Goal: Check status: Check status

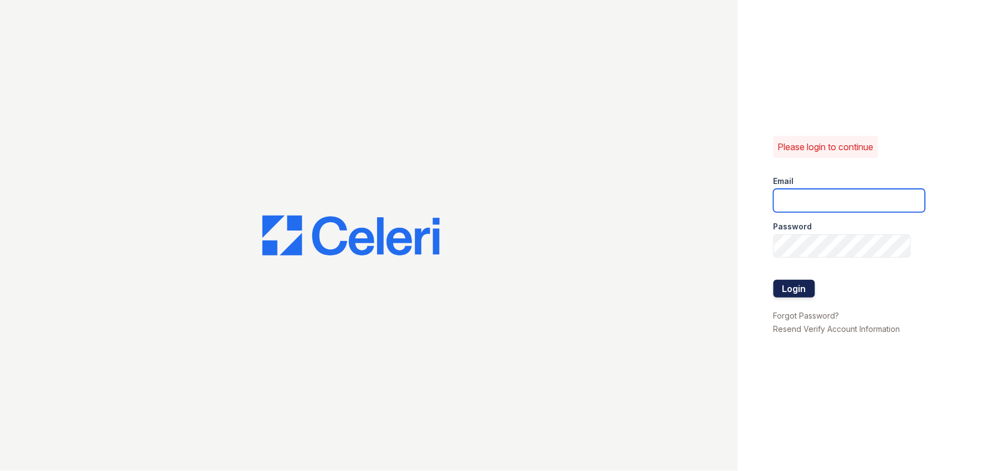
type input "arden2@cafmanagement.com"
click at [793, 286] on button "Login" at bounding box center [795, 289] width 42 height 18
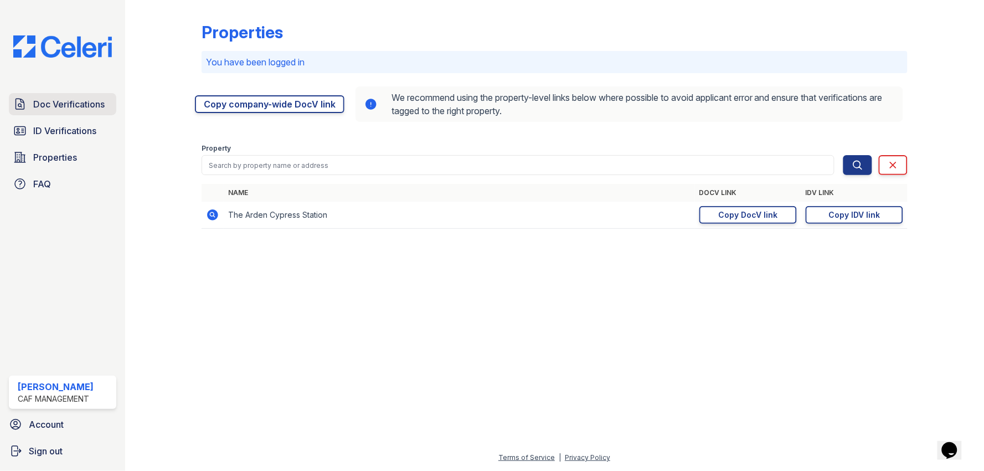
click at [58, 104] on span "Doc Verifications" at bounding box center [68, 103] width 71 height 13
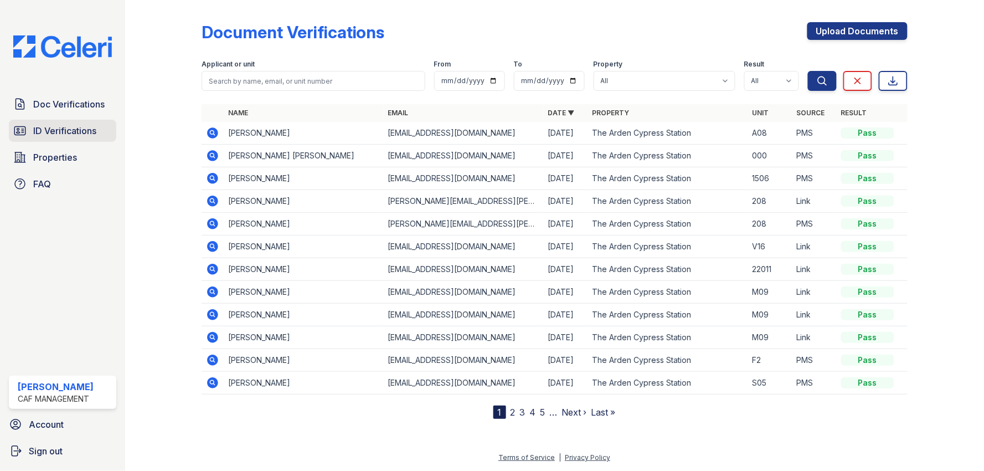
click at [47, 136] on span "ID Verifications" at bounding box center [64, 130] width 63 height 13
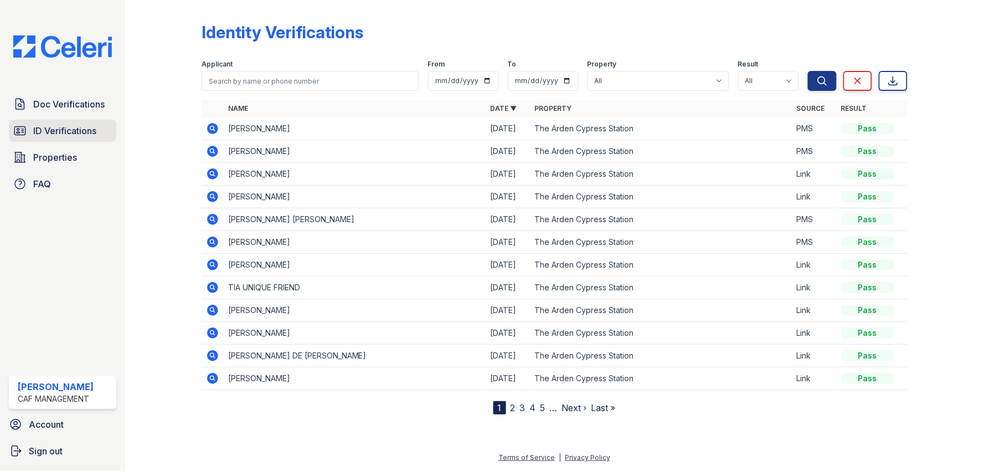
click at [63, 124] on span "ID Verifications" at bounding box center [64, 130] width 63 height 13
click at [213, 150] on icon at bounding box center [212, 151] width 13 height 13
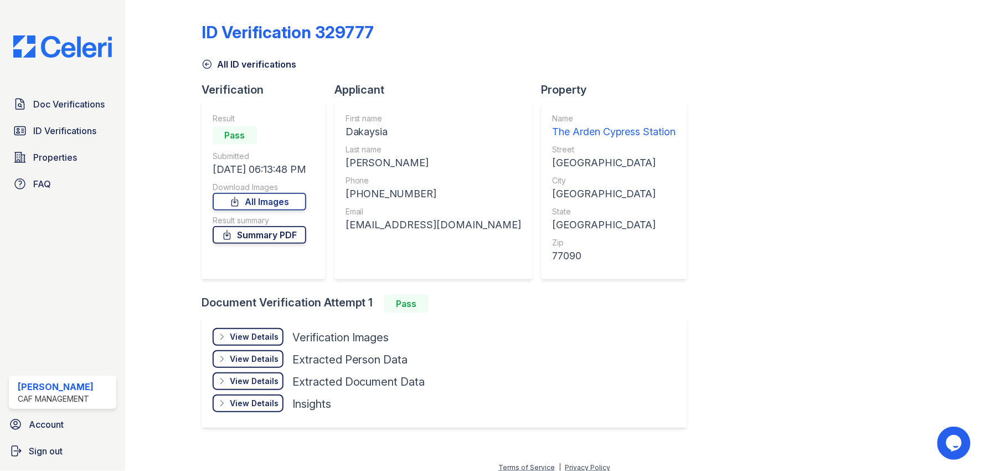
click at [258, 235] on link "Summary PDF" at bounding box center [260, 235] width 94 height 18
drag, startPoint x: 177, startPoint y: 294, endPoint x: 234, endPoint y: 327, distance: 65.7
click at [182, 296] on div at bounding box center [172, 223] width 59 height 439
click at [251, 336] on div "View Details" at bounding box center [254, 336] width 49 height 11
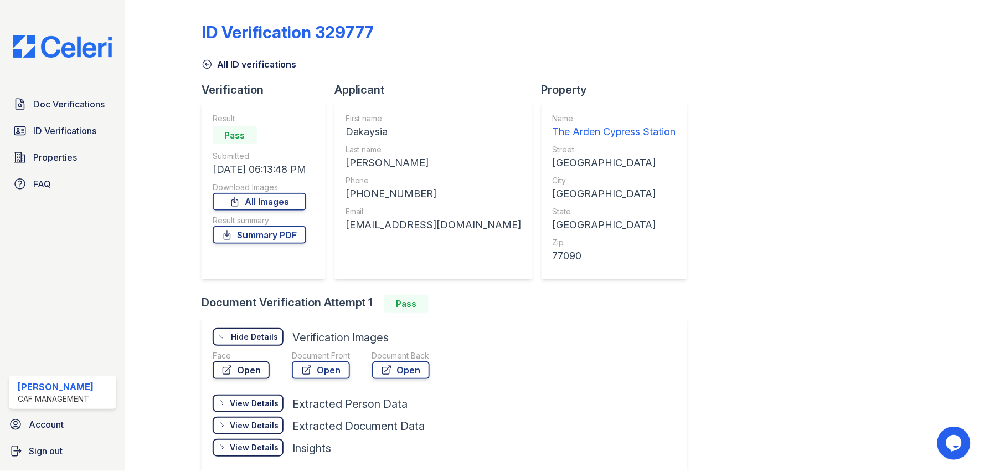
click at [242, 367] on link "Open" at bounding box center [241, 370] width 57 height 18
click at [331, 366] on link "Open" at bounding box center [321, 370] width 58 height 18
click at [403, 378] on div "Document Back Open" at bounding box center [401, 366] width 58 height 33
click at [402, 367] on link "Open" at bounding box center [401, 370] width 58 height 18
click at [806, 254] on div "ID Verification 329777 All ID verifications Verification Result Pass Submitted …" at bounding box center [555, 245] width 706 height 483
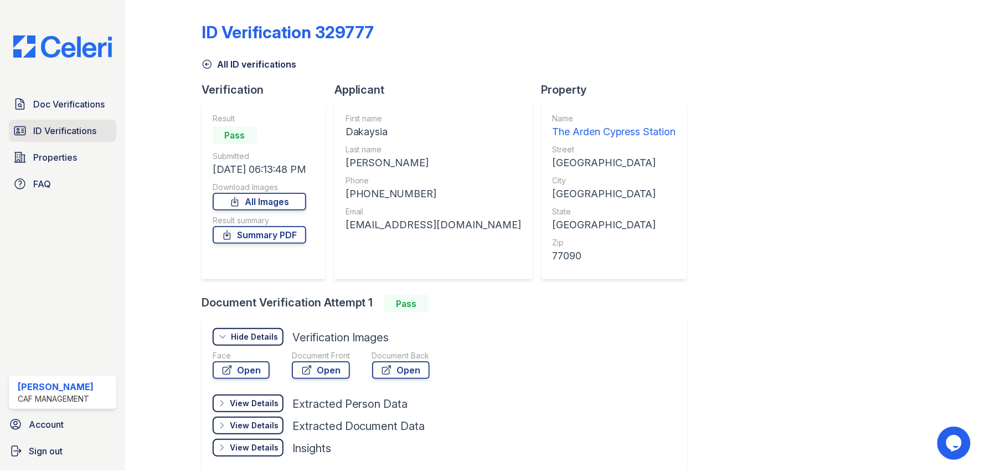
click at [62, 124] on span "ID Verifications" at bounding box center [64, 130] width 63 height 13
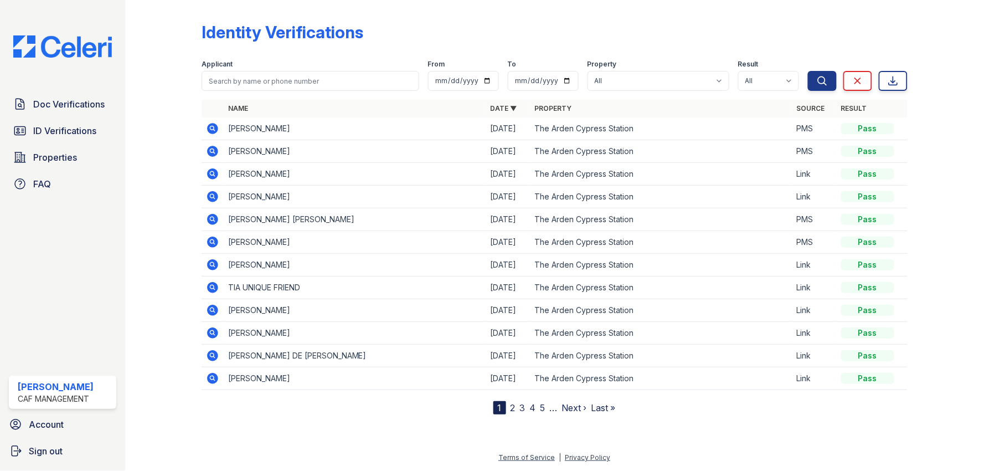
click at [213, 126] on icon at bounding box center [212, 128] width 13 height 13
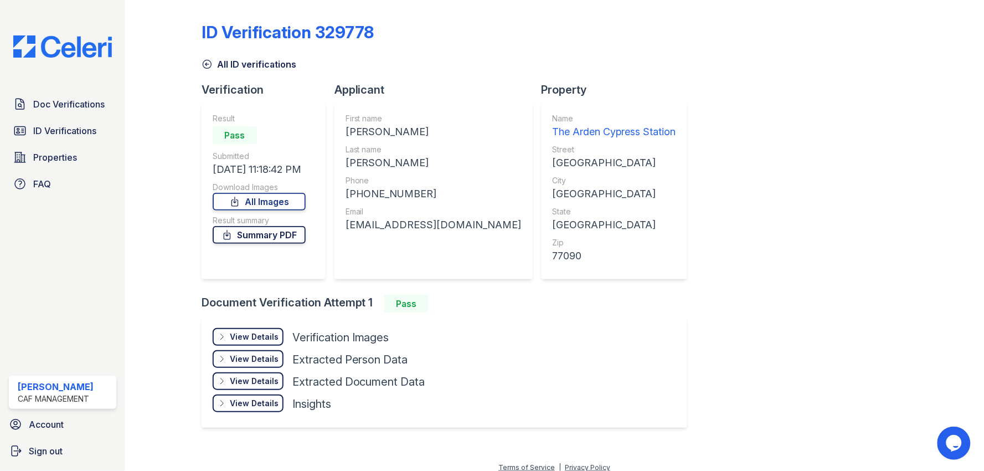
click at [280, 235] on link "Summary PDF" at bounding box center [259, 235] width 93 height 18
click at [259, 335] on div "View Details" at bounding box center [254, 336] width 49 height 11
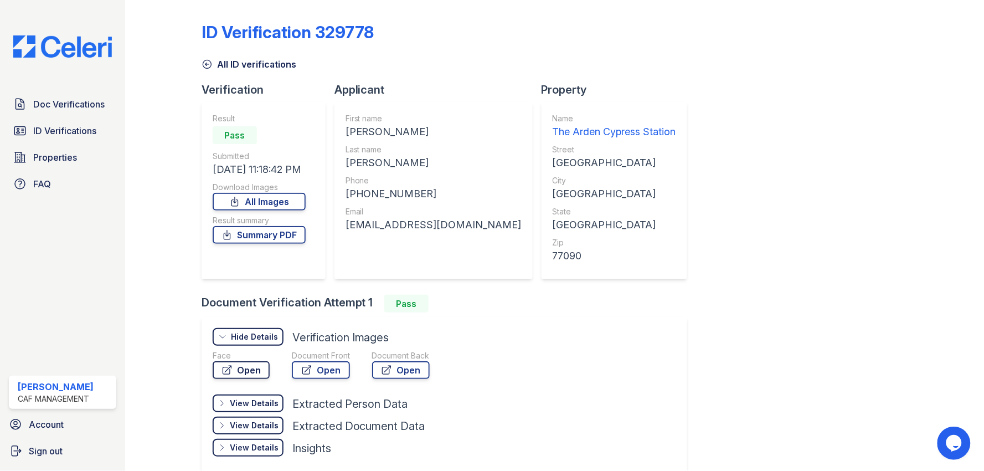
click at [255, 366] on link "Open" at bounding box center [241, 370] width 57 height 18
click at [311, 366] on icon at bounding box center [306, 369] width 11 height 11
click at [405, 368] on link "Open" at bounding box center [401, 370] width 58 height 18
drag, startPoint x: 755, startPoint y: 80, endPoint x: 561, endPoint y: 3, distance: 209.3
click at [738, 68] on div "ID Verification 329778 All ID verifications Verification Result Pass Submitted …" at bounding box center [555, 245] width 706 height 483
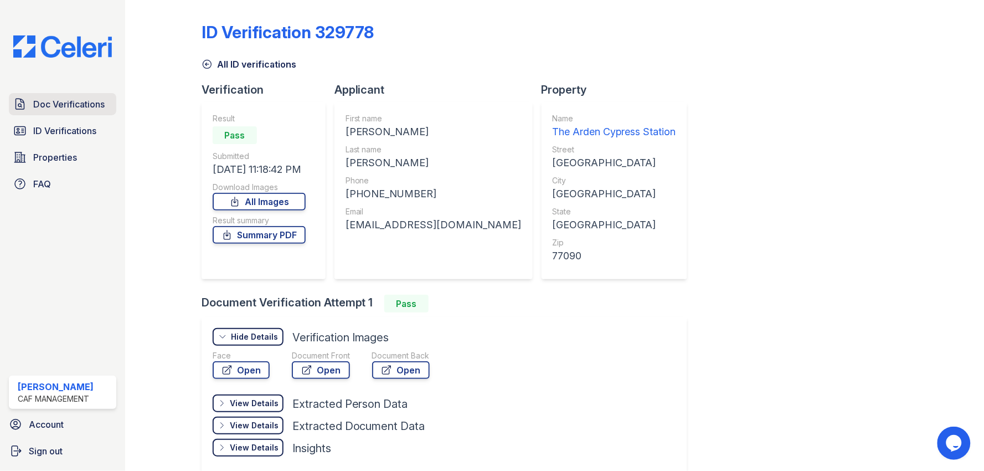
click at [61, 103] on span "Doc Verifications" at bounding box center [68, 103] width 71 height 13
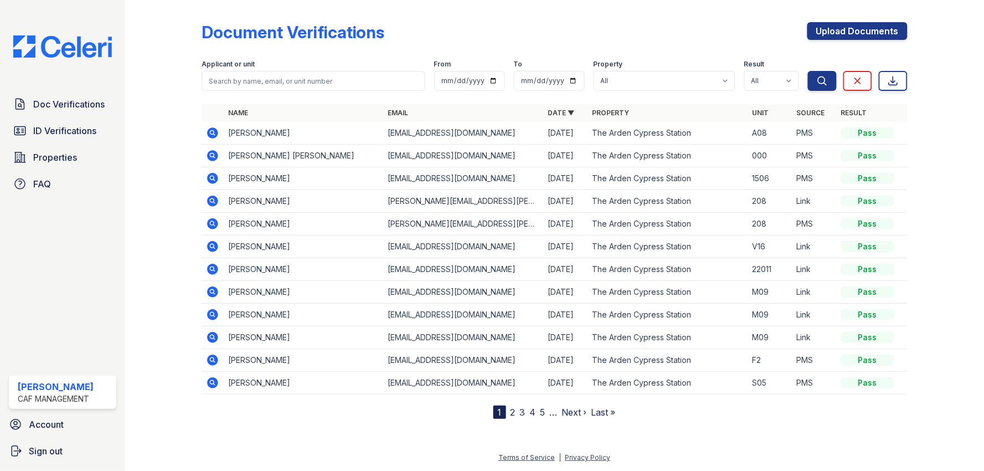
click at [213, 132] on icon at bounding box center [211, 132] width 3 height 3
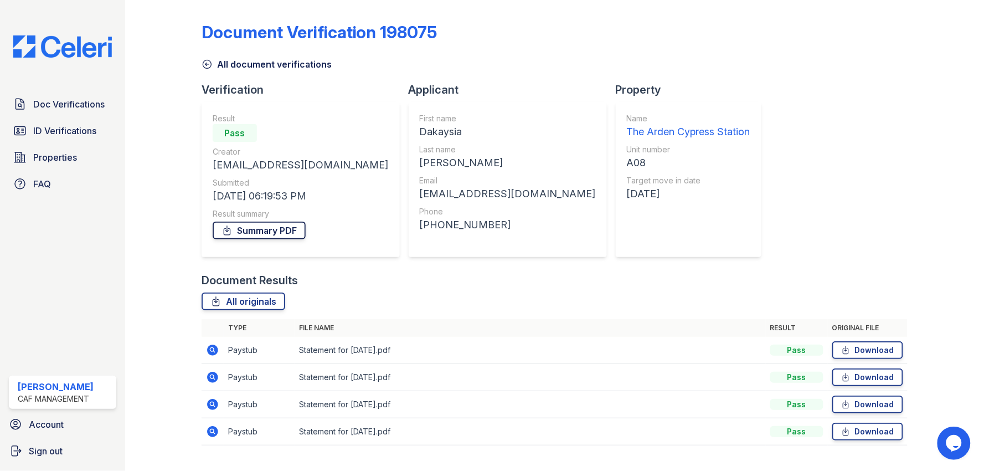
click at [264, 228] on link "Summary PDF" at bounding box center [259, 231] width 93 height 18
click at [954, 272] on div at bounding box center [937, 230] width 59 height 452
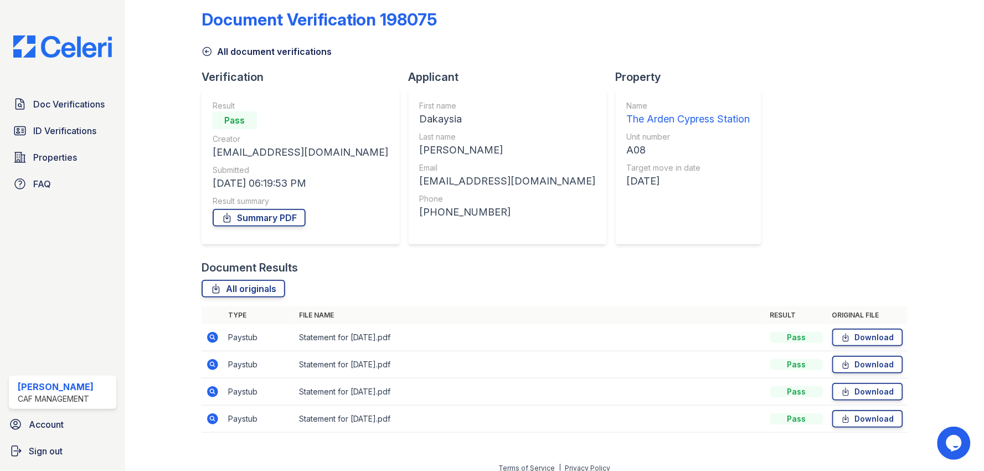
scroll to position [23, 0]
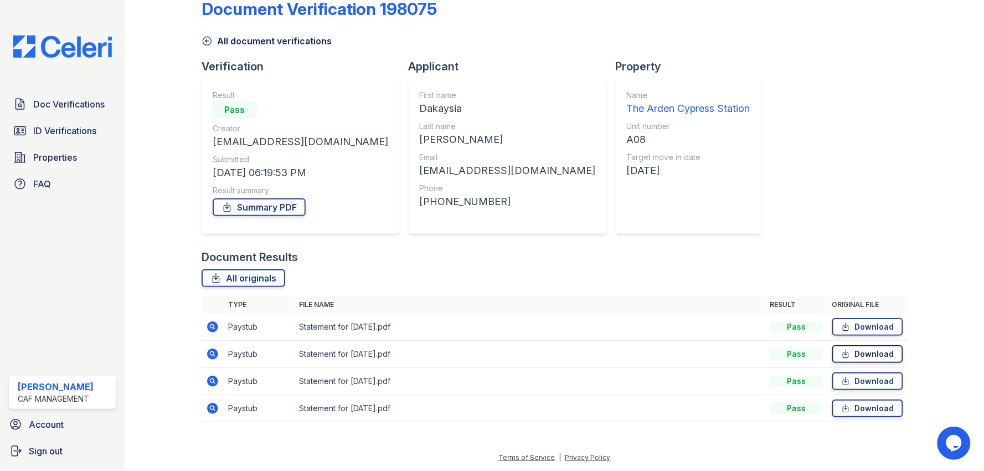
click at [873, 352] on link "Download" at bounding box center [867, 354] width 71 height 18
click at [878, 385] on link "Download" at bounding box center [867, 381] width 71 height 18
click at [876, 413] on link "Download" at bounding box center [867, 408] width 71 height 18
click at [884, 325] on link "Download" at bounding box center [867, 327] width 71 height 18
click at [585, 270] on div "All originals" at bounding box center [555, 278] width 706 height 18
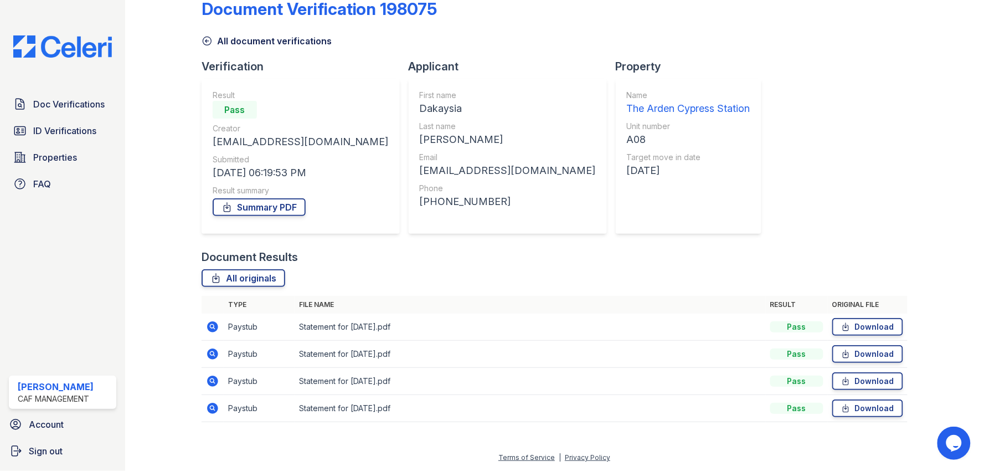
click at [804, 230] on div "Document Verification 198075 All document verifications Verification Result Pas…" at bounding box center [555, 207] width 706 height 452
click at [882, 237] on div "Document Verification 198075 All document verifications Verification Result Pas…" at bounding box center [555, 207] width 706 height 452
click at [864, 207] on div "Document Verification 198075 All document verifications Verification Result Pas…" at bounding box center [555, 207] width 706 height 452
